Goal: Check status: Check status

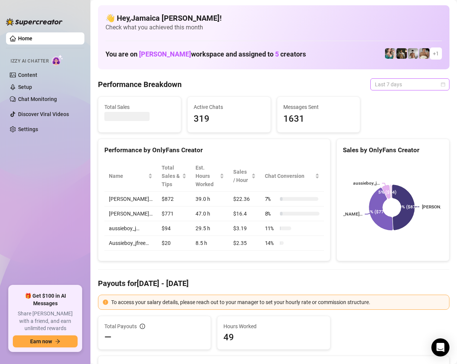
click at [374, 83] on span "Last 7 days" at bounding box center [409, 84] width 70 height 11
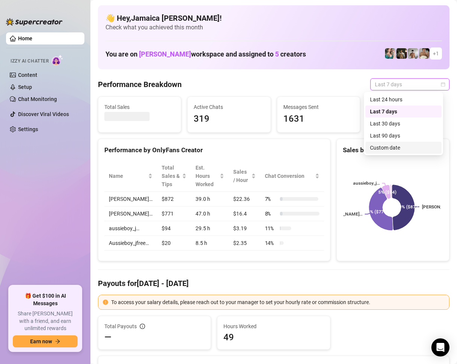
click at [380, 152] on div "Custom date" at bounding box center [403, 148] width 76 height 12
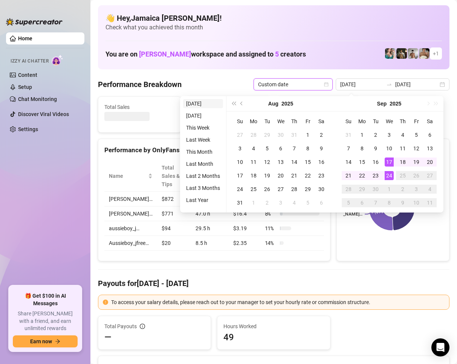
type input "[DATE]"
click at [209, 102] on li "[DATE]" at bounding box center [203, 103] width 40 height 9
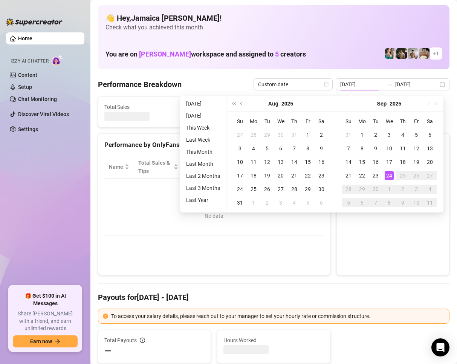
type input "[DATE]"
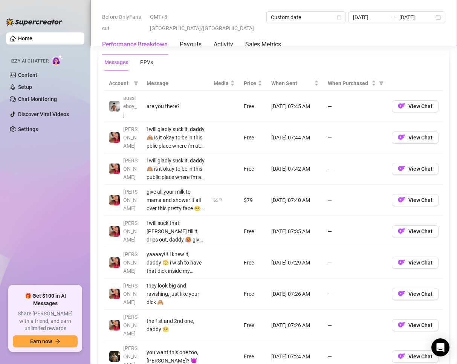
scroll to position [893, 0]
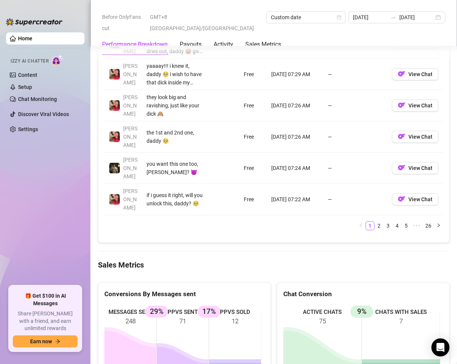
click at [76, 10] on div "Home Izzy AI Chatter Content Setup Chat Monitoring Discover Viral Videos Settin…" at bounding box center [45, 182] width 78 height 350
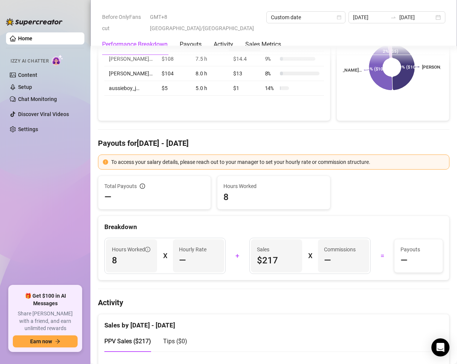
scroll to position [0, 0]
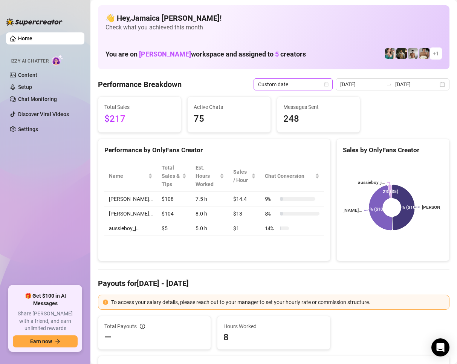
click at [281, 88] on span "Custom date" at bounding box center [293, 84] width 70 height 11
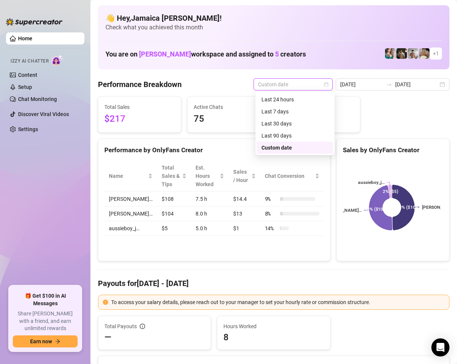
click at [271, 145] on div "Custom date" at bounding box center [294, 147] width 67 height 8
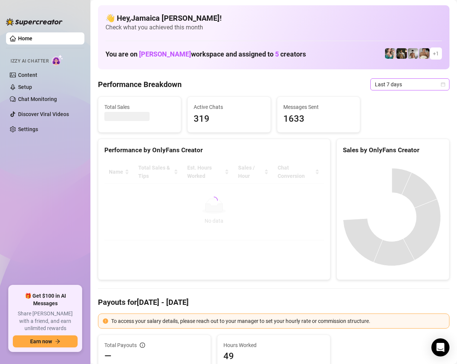
click at [400, 89] on span "Last 7 days" at bounding box center [409, 84] width 70 height 11
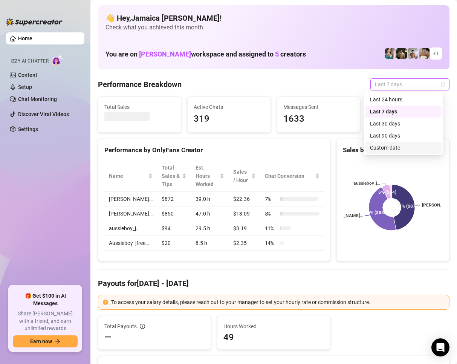
click at [384, 147] on div "Custom date" at bounding box center [403, 147] width 67 height 8
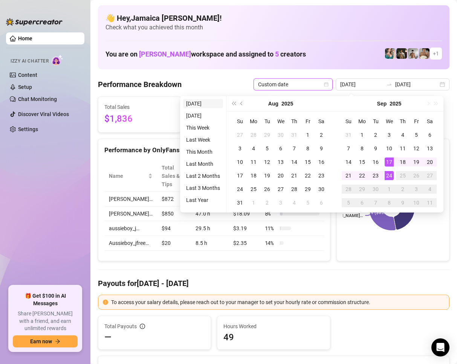
type input "[DATE]"
click at [205, 102] on li "[DATE]" at bounding box center [203, 103] width 40 height 9
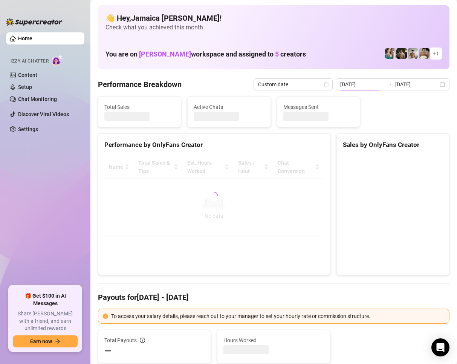
type input "[DATE]"
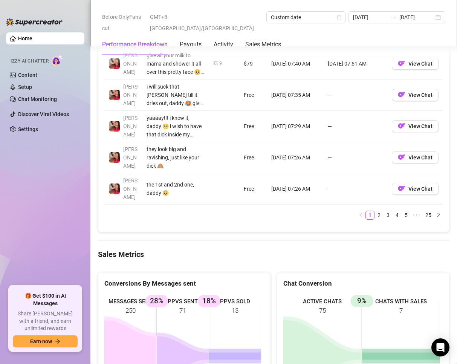
scroll to position [941, 0]
